Goal: Task Accomplishment & Management: Complete application form

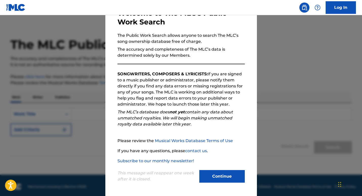
scroll to position [7, 0]
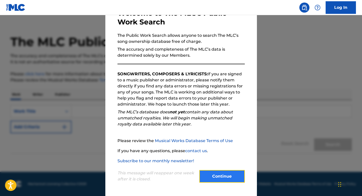
click at [223, 174] on button "Continue" at bounding box center [221, 176] width 45 height 13
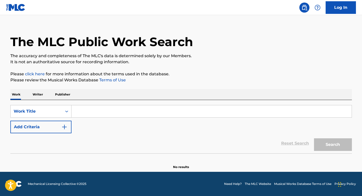
click at [38, 72] on link "click here" at bounding box center [35, 74] width 20 height 5
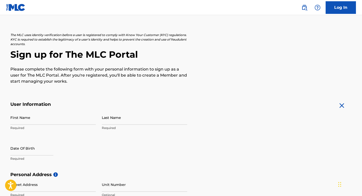
scroll to position [17, 0]
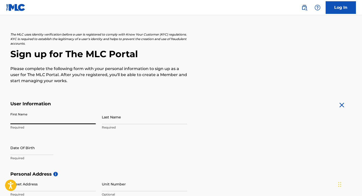
click at [25, 118] on input "First Name" at bounding box center [52, 117] width 85 height 14
type input "[PERSON_NAME]"
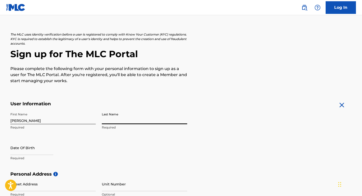
click at [132, 116] on input "Last Name" at bounding box center [144, 117] width 85 height 14
type input "Mersimi"
select select "8"
select select "2025"
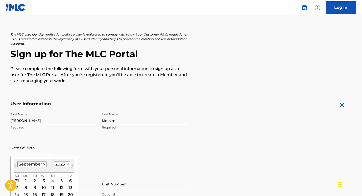
click at [19, 153] on input "text" at bounding box center [31, 148] width 43 height 14
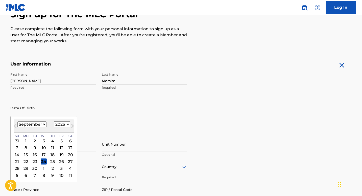
scroll to position [62, 0]
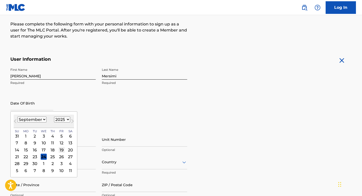
click at [61, 149] on div "19" at bounding box center [62, 150] width 6 height 6
type input "[DATE]"
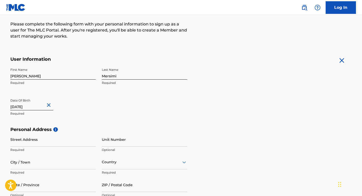
click at [44, 106] on input "[DATE]" at bounding box center [31, 103] width 43 height 14
select select "8"
select select "2025"
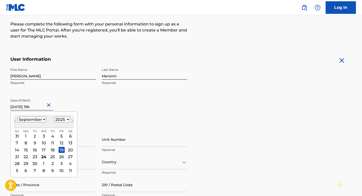
type input "[DATE]"
select select "1964"
type input "[DATE]"
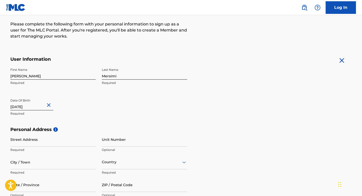
click at [51, 92] on div "First Name [PERSON_NAME] Required Last Name Mersimi Required Date Of Birth [DEM…" at bounding box center [98, 96] width 177 height 62
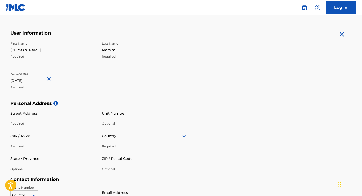
scroll to position [103, 0]
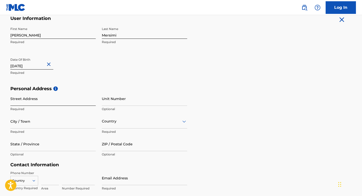
click at [24, 102] on input "Street Address" at bounding box center [52, 99] width 85 height 14
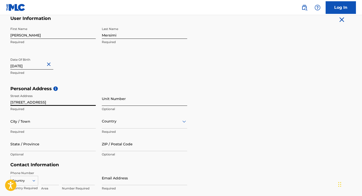
type input "[STREET_ADDRESS]"
click at [122, 101] on input "Unit Number" at bounding box center [144, 99] width 85 height 14
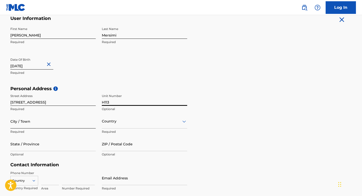
type input "H113"
click at [49, 123] on input "City / Town" at bounding box center [52, 121] width 85 height 14
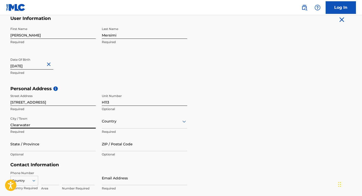
type input "Clearwater"
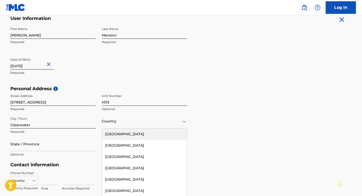
scroll to position [111, 0]
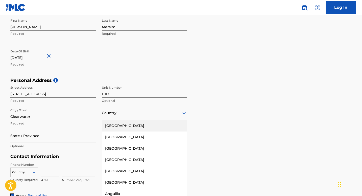
click at [127, 120] on div "[GEOGRAPHIC_DATA], 1 of 223. 223 results available. Use Up and Down to choose o…" at bounding box center [144, 113] width 85 height 14
click at [127, 126] on div "[GEOGRAPHIC_DATA]" at bounding box center [144, 125] width 85 height 11
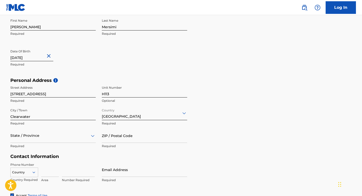
scroll to position [134, 0]
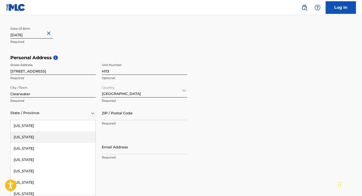
click at [52, 120] on div "[US_STATE], 2 of 57. 57 results available. Use Up and Down to choose options, p…" at bounding box center [52, 113] width 85 height 14
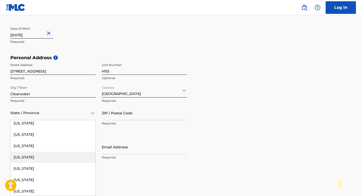
scroll to position [105, 0]
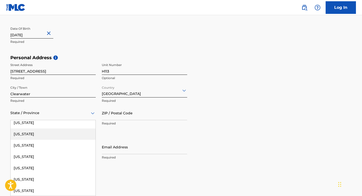
click at [30, 133] on div "[US_STATE]" at bounding box center [53, 134] width 85 height 11
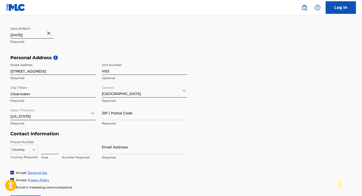
click at [45, 149] on input at bounding box center [50, 147] width 18 height 14
type input "1"
type input "727"
click at [70, 151] on input at bounding box center [78, 147] width 33 height 14
type input "2040500"
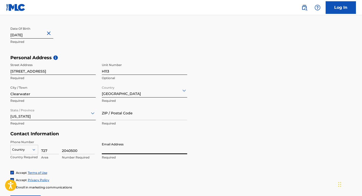
click at [118, 150] on input "Email Address" at bounding box center [144, 147] width 85 height 14
type input "[EMAIL_ADDRESS][DOMAIN_NAME]"
click at [204, 125] on div "Personal Address i Street Address [STREET_ADDRESS] Optional City / Town [GEOGRA…" at bounding box center [180, 93] width 341 height 76
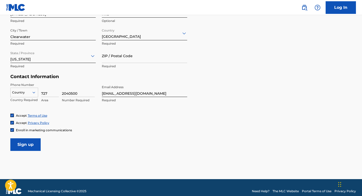
scroll to position [198, 0]
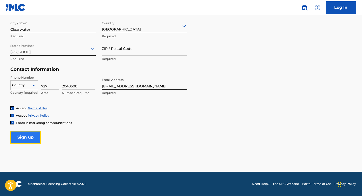
click at [27, 137] on input "Sign up" at bounding box center [25, 137] width 30 height 13
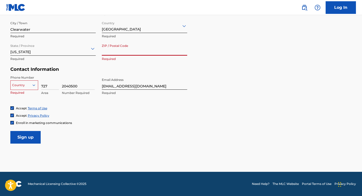
click at [112, 49] on input "ZIP / Postal Code" at bounding box center [144, 48] width 85 height 14
type input "33755"
click at [256, 64] on div "Personal Address i Street Address [STREET_ADDRESS] Optional City / Town [GEOGRA…" at bounding box center [180, 28] width 341 height 76
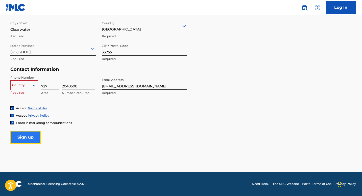
click at [30, 137] on input "Sign up" at bounding box center [25, 137] width 30 height 13
click at [34, 87] on icon at bounding box center [34, 85] width 5 height 5
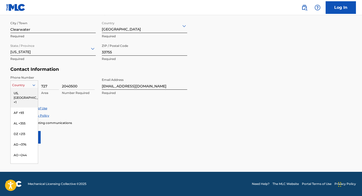
click at [25, 94] on div "US, [GEOGRAPHIC_DATA] +1" at bounding box center [24, 98] width 27 height 20
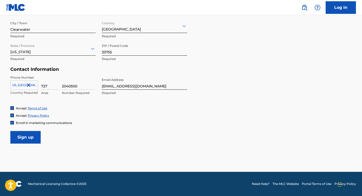
click at [111, 114] on div "Accept Privacy Policy" at bounding box center [180, 116] width 341 height 4
click at [33, 137] on input "Sign up" at bounding box center [25, 137] width 30 height 13
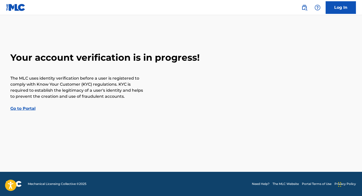
click at [28, 109] on link "Go to Portal" at bounding box center [22, 108] width 25 height 5
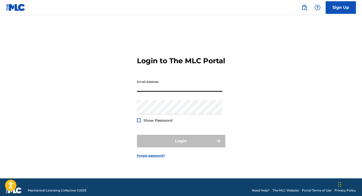
click at [150, 92] on input "Email Address" at bounding box center [179, 84] width 85 height 14
type input "[EMAIL_ADDRESS][DOMAIN_NAME]"
click at [139, 122] on div at bounding box center [139, 121] width 4 height 4
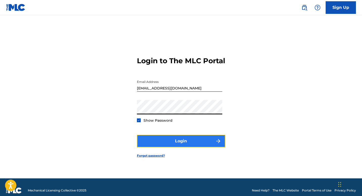
click at [181, 147] on button "Login" at bounding box center [181, 141] width 88 height 13
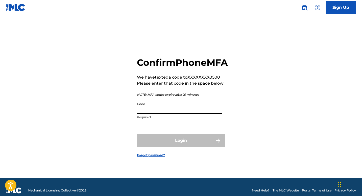
click at [156, 110] on input "Code" at bounding box center [179, 107] width 85 height 14
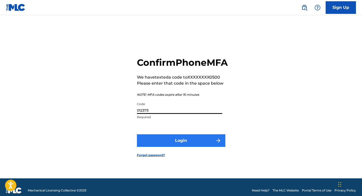
type input "012373"
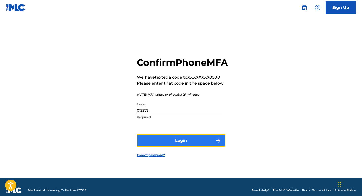
click at [183, 147] on button "Login" at bounding box center [181, 141] width 88 height 13
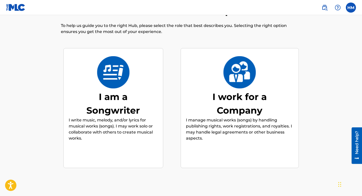
click at [119, 94] on div "I am a Songwriter" at bounding box center [113, 103] width 76 height 27
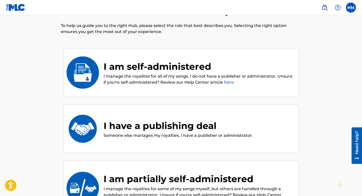
click at [228, 82] on link "here." at bounding box center [229, 82] width 11 height 5
click at [166, 71] on div "I am self-administered" at bounding box center [198, 67] width 190 height 14
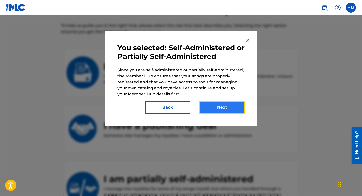
click at [227, 105] on button "Next" at bounding box center [221, 107] width 45 height 13
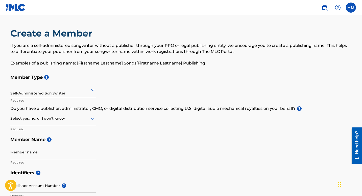
click at [92, 119] on icon at bounding box center [93, 119] width 4 height 2
click at [40, 145] on div "No" at bounding box center [53, 143] width 85 height 11
click at [128, 120] on div "Member Type ? Self-Administered Songwriter Required Do you have a publisher, ad…" at bounding box center [180, 120] width 341 height 96
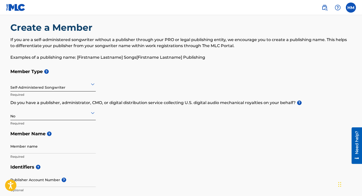
scroll to position [6, 0]
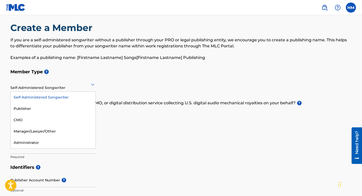
click at [92, 86] on icon at bounding box center [93, 85] width 4 height 2
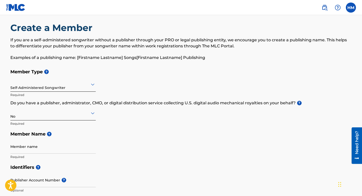
click at [92, 86] on icon at bounding box center [93, 85] width 4 height 2
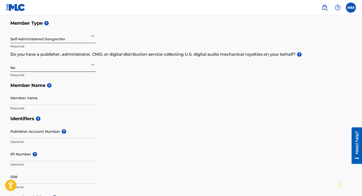
scroll to position [62, 0]
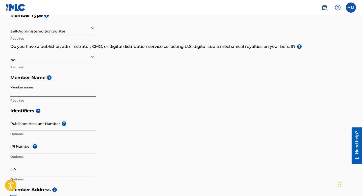
click at [36, 89] on input "Member name" at bounding box center [52, 90] width 85 height 14
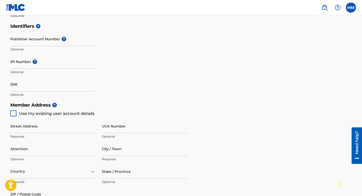
scroll to position [149, 0]
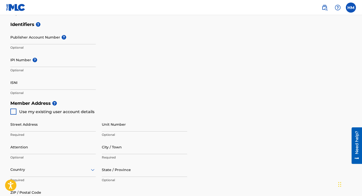
type input "[PERSON_NAME]"
click at [12, 110] on div at bounding box center [13, 112] width 6 height 6
type input "[STREET_ADDRESS]"
type input "Clearwater"
type input "33755"
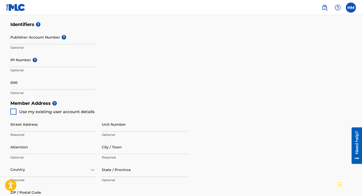
type input "727"
type input "2040500"
type input "[EMAIL_ADDRESS][DOMAIN_NAME]"
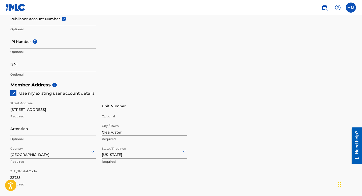
scroll to position [167, 0]
click at [112, 108] on input "Unit Number" at bounding box center [144, 106] width 85 height 14
type input "H113"
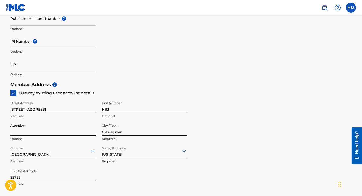
click at [48, 131] on input "Attention" at bounding box center [52, 128] width 85 height 14
click at [227, 92] on div "Member Address ? Use my existing user account details Street Address [STREET_AD…" at bounding box center [180, 137] width 341 height 115
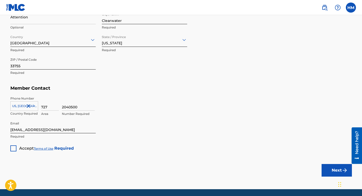
scroll to position [281, 0]
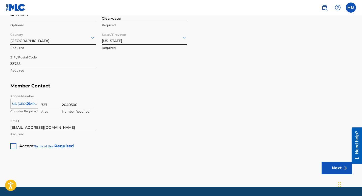
click at [13, 145] on div at bounding box center [13, 146] width 6 height 6
click at [333, 170] on button "Next" at bounding box center [336, 168] width 30 height 13
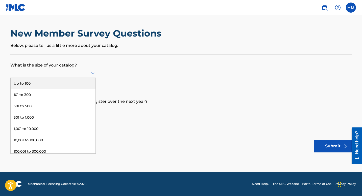
click at [93, 71] on icon at bounding box center [93, 73] width 6 height 6
click at [100, 62] on p "What is the size of your catalog?" at bounding box center [180, 62] width 341 height 14
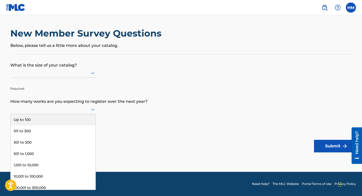
click at [93, 109] on icon at bounding box center [93, 110] width 6 height 6
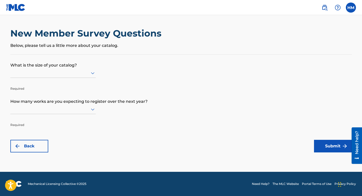
click at [103, 85] on form "What is the size of your catalog? Required How many works are you expecting to …" at bounding box center [180, 104] width 341 height 98
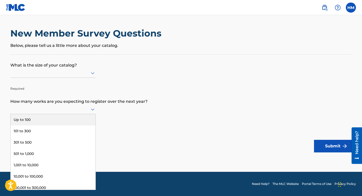
click at [62, 106] on div at bounding box center [52, 110] width 85 height 10
click at [66, 109] on div at bounding box center [52, 109] width 85 height 6
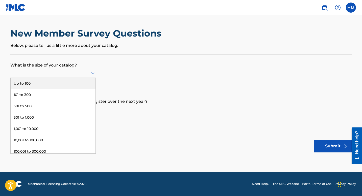
click at [92, 73] on icon at bounding box center [93, 73] width 4 height 2
click at [61, 83] on div "Up to 100" at bounding box center [53, 83] width 85 height 11
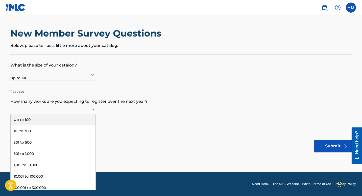
click at [93, 108] on icon at bounding box center [93, 110] width 6 height 6
click at [75, 118] on div "Up to 100" at bounding box center [53, 119] width 85 height 11
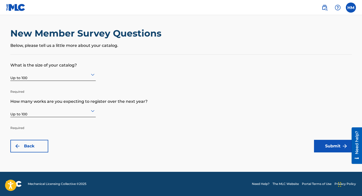
click at [176, 120] on form "What is the size of your catalog? Up to 100 Required How many works are you exp…" at bounding box center [180, 104] width 341 height 98
click at [327, 143] on button "Submit" at bounding box center [333, 146] width 38 height 13
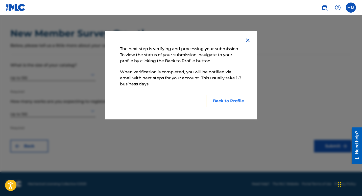
click at [224, 101] on button "Back to Profile" at bounding box center [228, 101] width 45 height 13
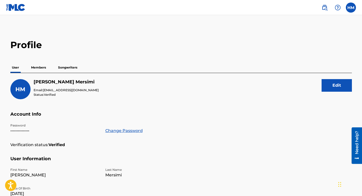
click at [40, 65] on p "Members" at bounding box center [39, 67] width 18 height 11
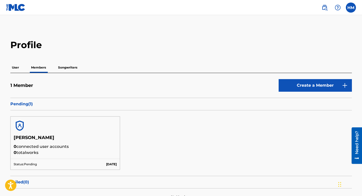
scroll to position [1, 0]
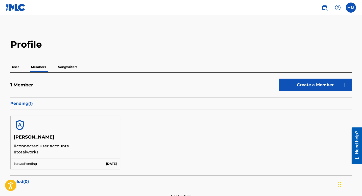
click at [69, 66] on p "Songwriters" at bounding box center [68, 67] width 22 height 11
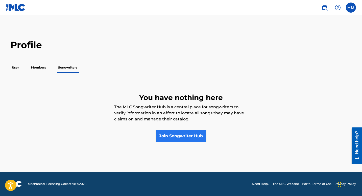
click at [185, 137] on link "Join Songwriter Hub" at bounding box center [180, 136] width 51 height 13
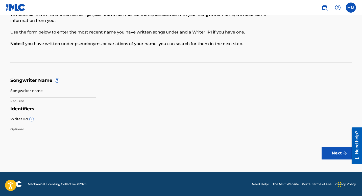
scroll to position [31, 0]
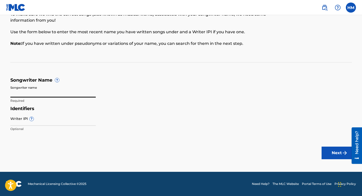
click at [35, 91] on input "Songwriter name" at bounding box center [52, 90] width 85 height 14
type input "[PERSON_NAME]"
click at [165, 100] on form "Songwriter Name ? Songwriter name [PERSON_NAME] Required Identifiers Writer IPI…" at bounding box center [180, 105] width 341 height 57
click at [333, 150] on button "Next" at bounding box center [336, 153] width 30 height 13
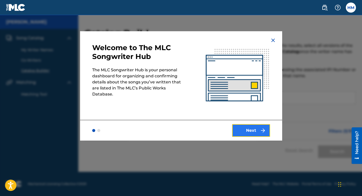
click at [255, 133] on button "Next" at bounding box center [251, 130] width 38 height 13
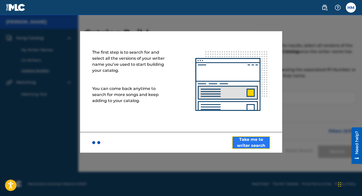
click at [253, 142] on button "Take me to writer search" at bounding box center [251, 143] width 38 height 13
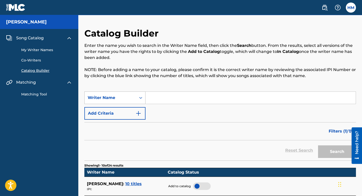
click at [141, 96] on icon "Search Form" at bounding box center [140, 97] width 5 height 5
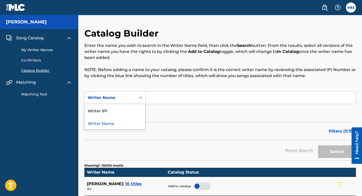
click at [111, 124] on div "Writer Name" at bounding box center [115, 123] width 61 height 13
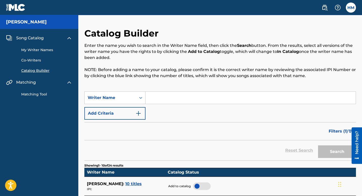
click at [167, 97] on input "Search Form" at bounding box center [250, 98] width 210 height 12
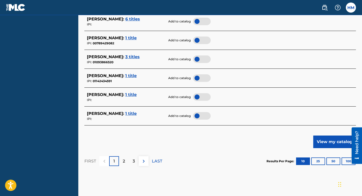
scroll to position [243, 0]
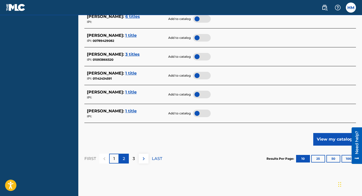
click at [126, 158] on div "2" at bounding box center [124, 159] width 10 height 10
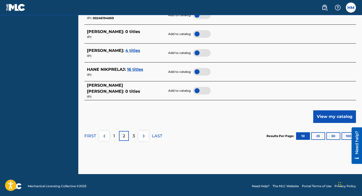
scroll to position [268, 0]
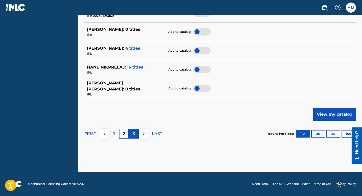
click at [133, 131] on p "3" at bounding box center [134, 134] width 2 height 6
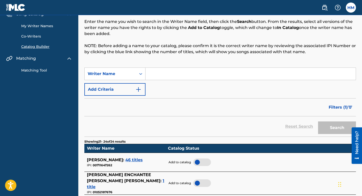
scroll to position [22, 0]
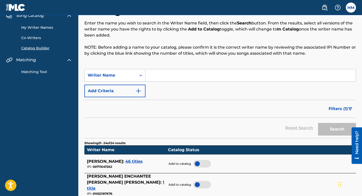
click at [166, 75] on input "Search Form" at bounding box center [250, 75] width 210 height 12
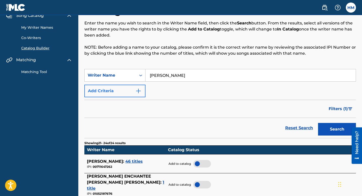
type input "[PERSON_NAME]"
click at [138, 91] on img "Search Form" at bounding box center [138, 91] width 6 height 6
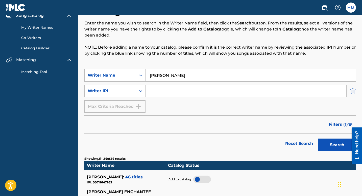
click at [352, 93] on img "Search Form" at bounding box center [353, 91] width 6 height 13
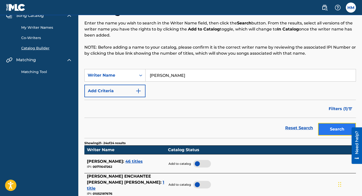
click at [331, 128] on button "Search" at bounding box center [337, 129] width 38 height 13
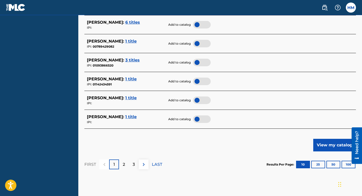
scroll to position [238, 0]
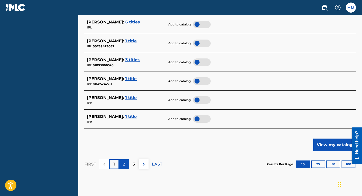
click at [125, 163] on p "2" at bounding box center [124, 165] width 2 height 6
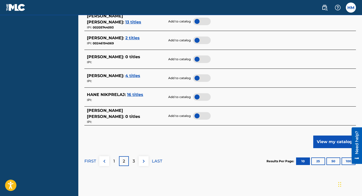
scroll to position [243, 0]
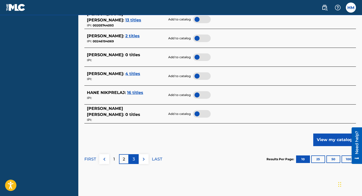
click at [134, 154] on div "3" at bounding box center [134, 159] width 10 height 10
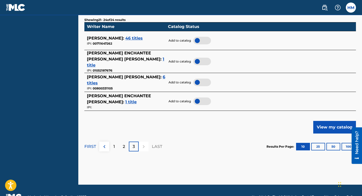
scroll to position [148, 0]
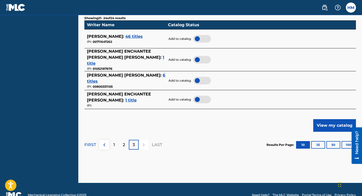
click at [154, 142] on p "LAST" at bounding box center [157, 145] width 10 height 6
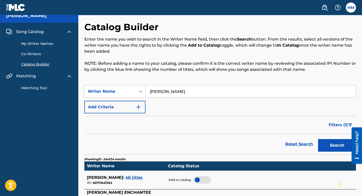
scroll to position [0, 0]
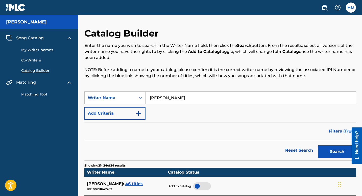
click at [37, 69] on link "Catalog Builder" at bounding box center [46, 70] width 51 height 5
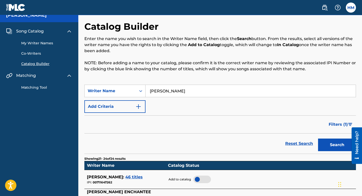
scroll to position [4, 0]
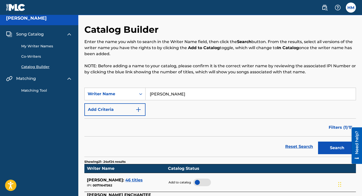
click at [67, 79] on img at bounding box center [69, 79] width 6 height 6
click at [69, 78] on img at bounding box center [69, 79] width 6 height 6
click at [38, 91] on link "Matching Tool" at bounding box center [46, 90] width 51 height 5
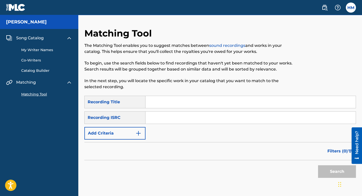
click at [155, 100] on input "Search Form" at bounding box center [250, 102] width 210 height 12
type input "Saturation"
click at [227, 85] on p "In the next step, you will locate the specific work in your catalog that you wa…" at bounding box center [188, 84] width 209 height 12
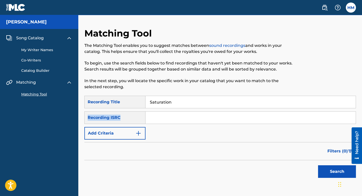
drag, startPoint x: 124, startPoint y: 118, endPoint x: 87, endPoint y: 119, distance: 37.4
click at [87, 119] on div "Recording ISRC" at bounding box center [114, 118] width 61 height 13
copy div "Recording ISRC"
